Goal: Navigation & Orientation: Go to known website

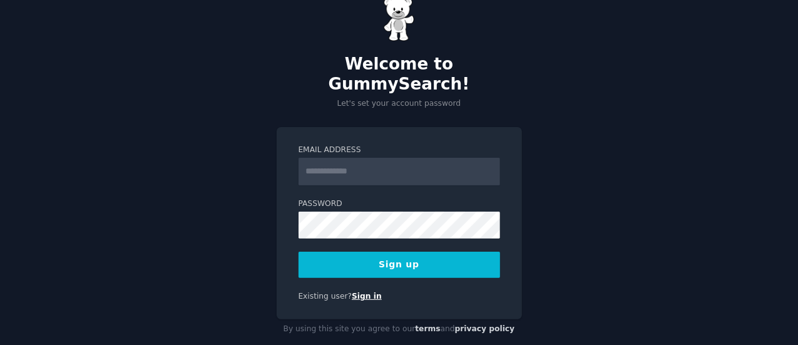
scroll to position [29, 0]
click at [352, 292] on link "Sign in" at bounding box center [367, 296] width 30 height 9
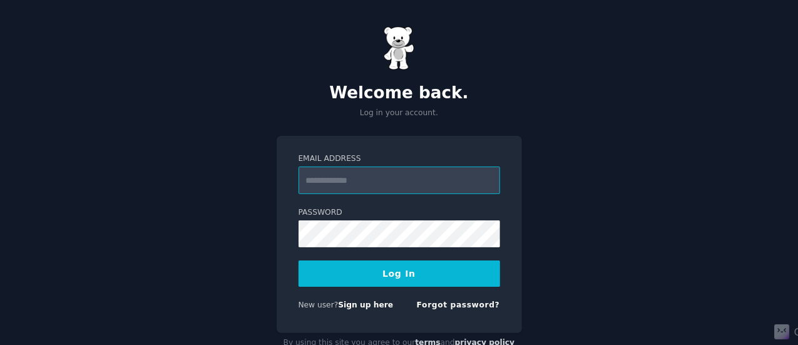
scroll to position [33, 0]
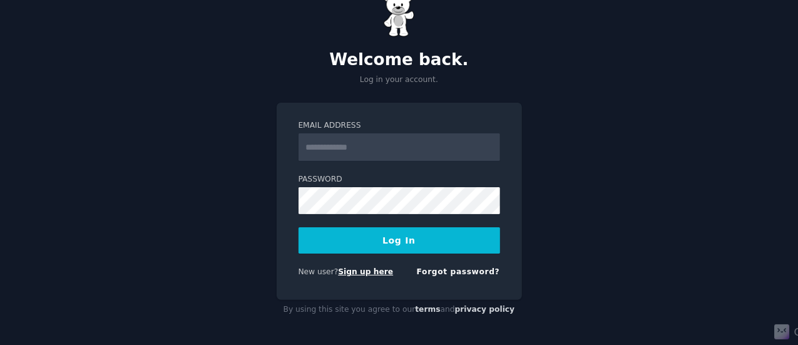
click at [352, 274] on link "Sign up here" at bounding box center [365, 271] width 55 height 9
